Goal: Find contact information: Find contact information

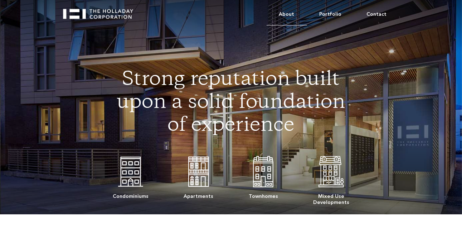
click at [292, 14] on link "About" at bounding box center [287, 15] width 40 height 22
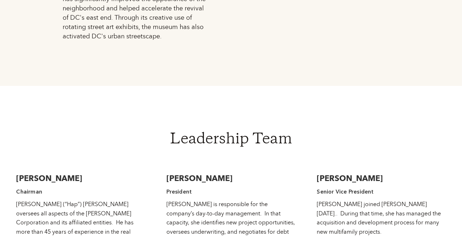
scroll to position [931, 0]
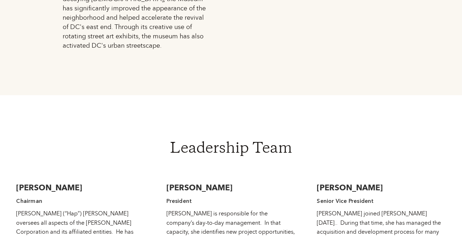
click at [198, 182] on h3 "[PERSON_NAME]" at bounding box center [231, 187] width 129 height 11
copy h3 "[PERSON_NAME]"
